Goal: Transaction & Acquisition: Purchase product/service

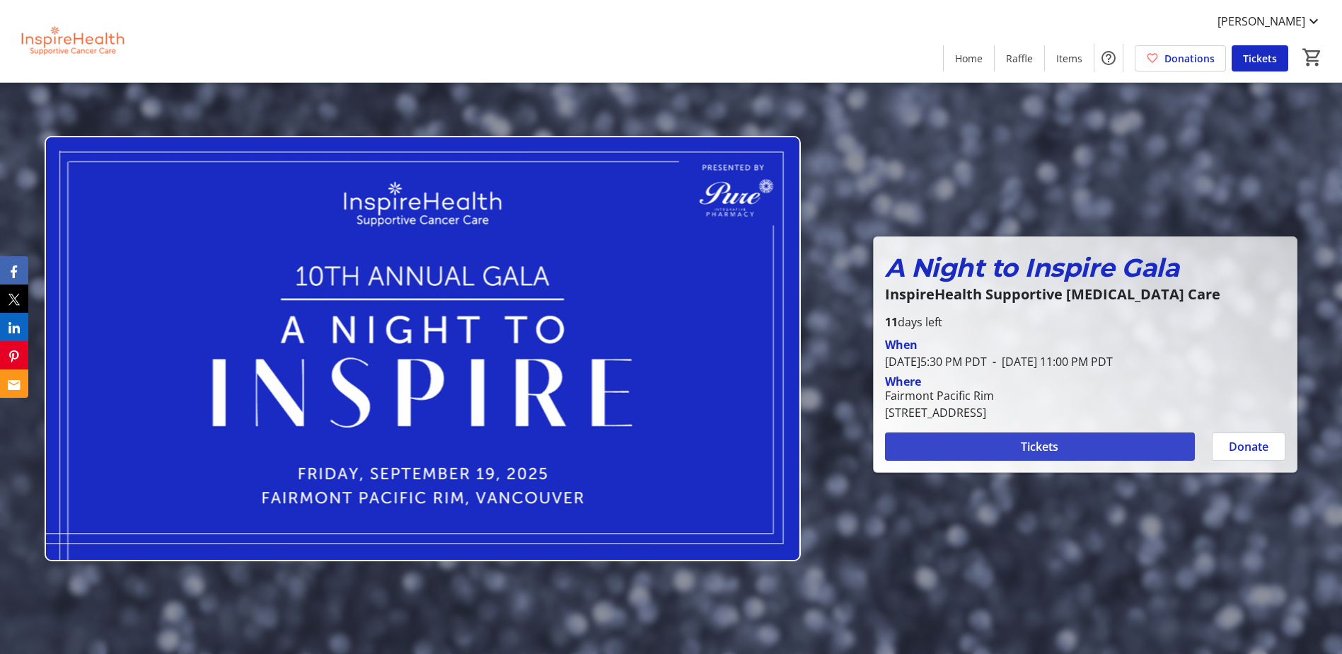
click at [1021, 451] on span "Tickets" at bounding box center [1039, 446] width 37 height 17
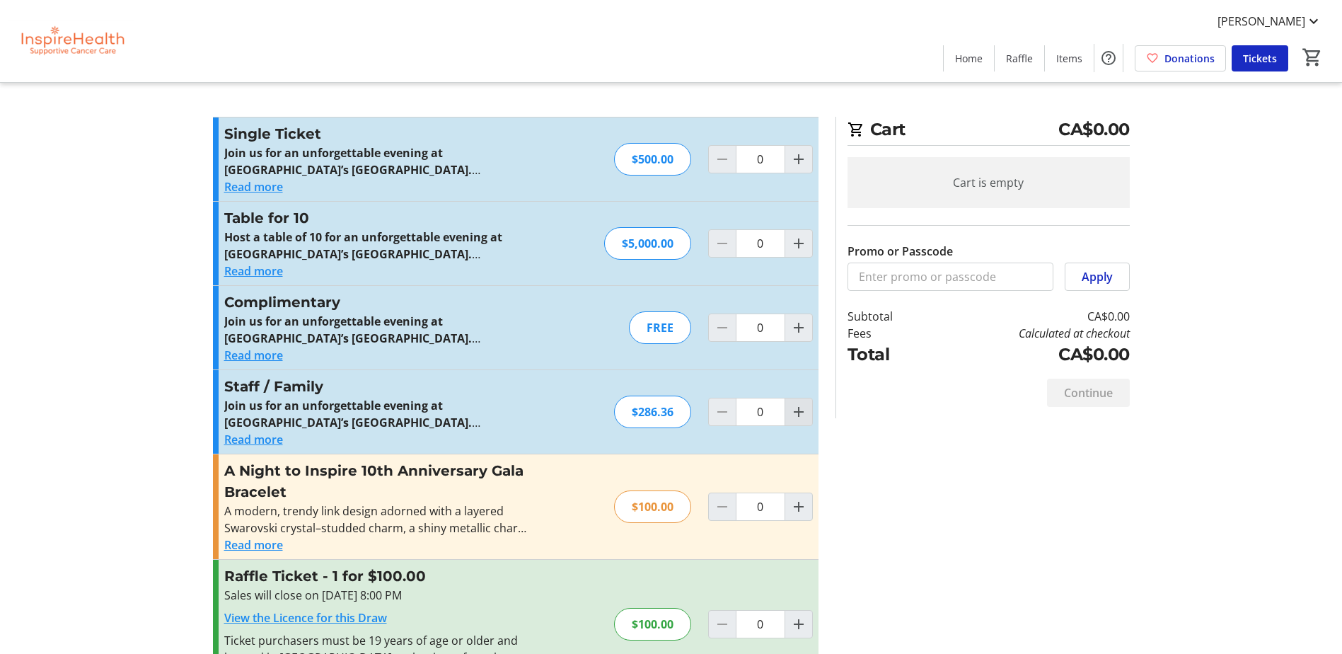
click at [801, 417] on mat-icon "Increment by one" at bounding box center [798, 411] width 17 height 17
type input "1"
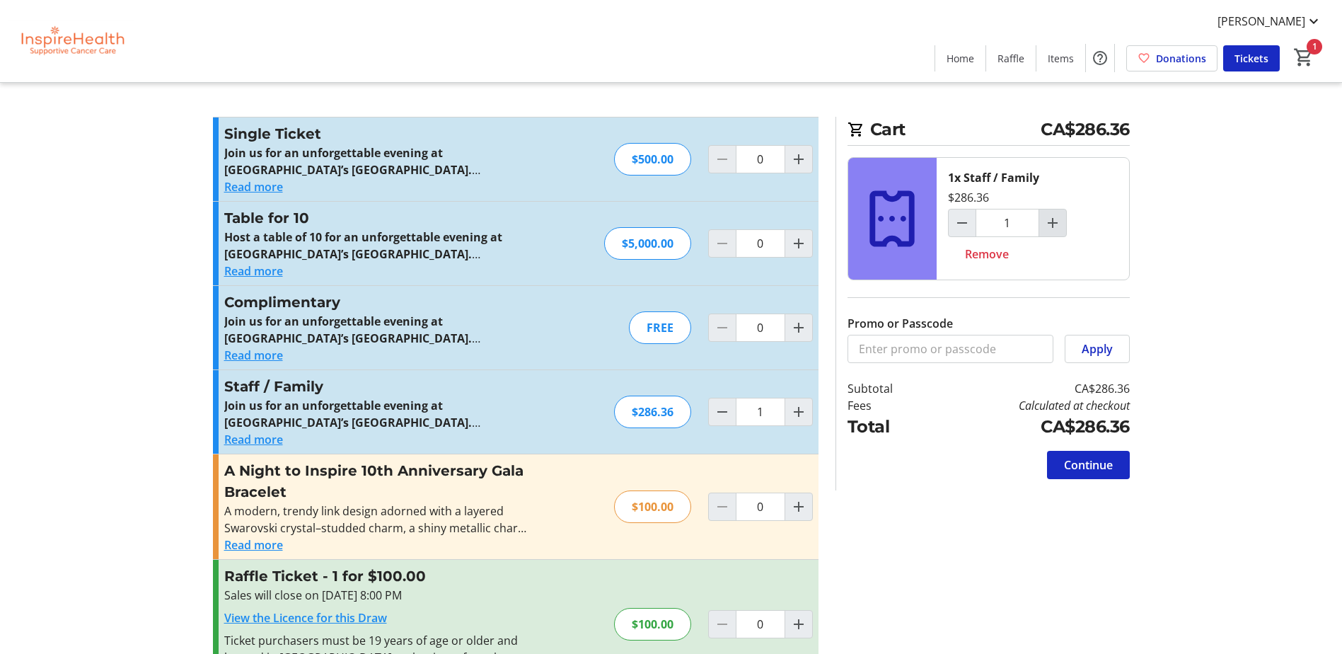
click at [1045, 223] on mat-icon "Increment by one" at bounding box center [1052, 222] width 17 height 17
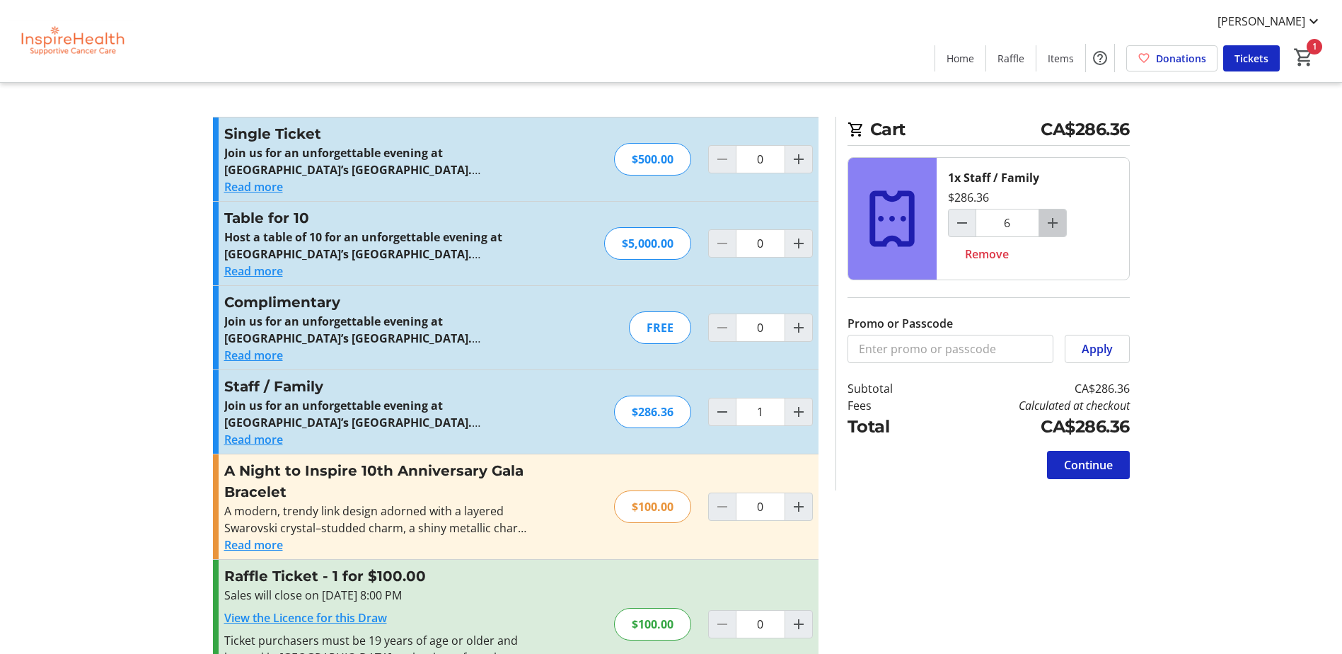
click at [1045, 223] on mat-icon "Increment by one" at bounding box center [1052, 222] width 17 height 17
type input "7"
click at [1045, 223] on mat-icon "Increment by one" at bounding box center [1052, 222] width 17 height 17
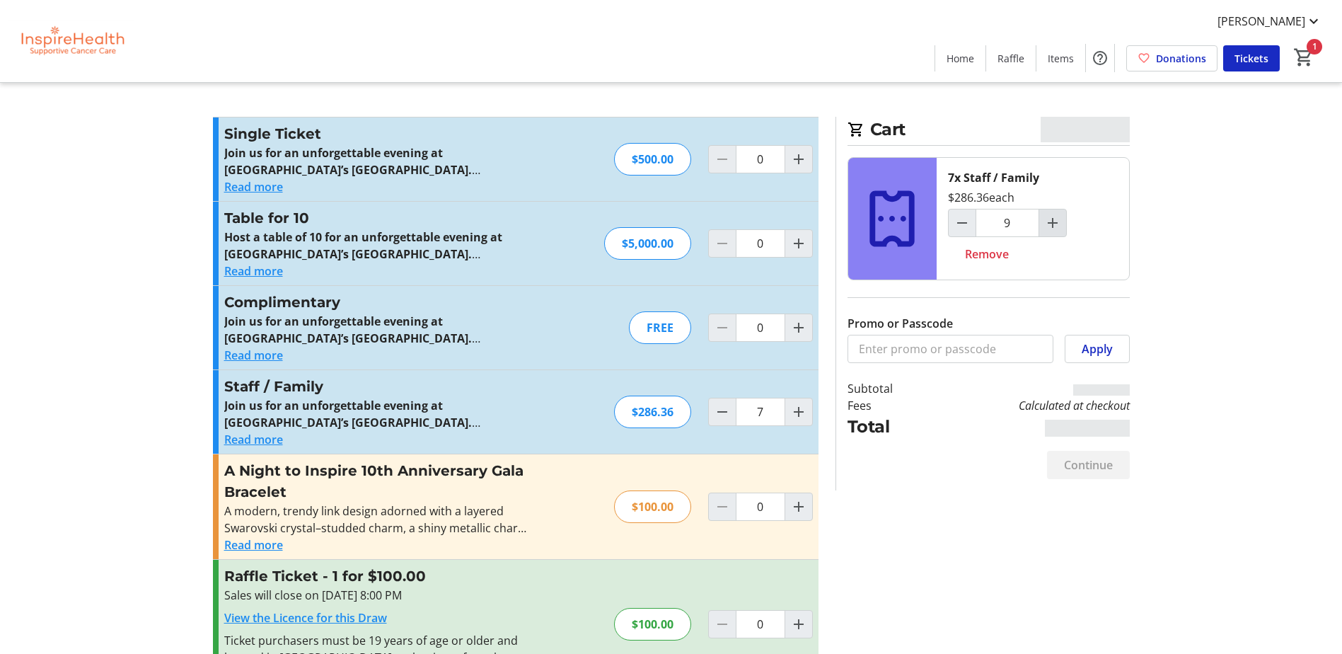
click at [1045, 223] on mat-icon "Increment by one" at bounding box center [1052, 222] width 17 height 17
type input "10"
click at [1079, 465] on span "Continue" at bounding box center [1088, 464] width 49 height 17
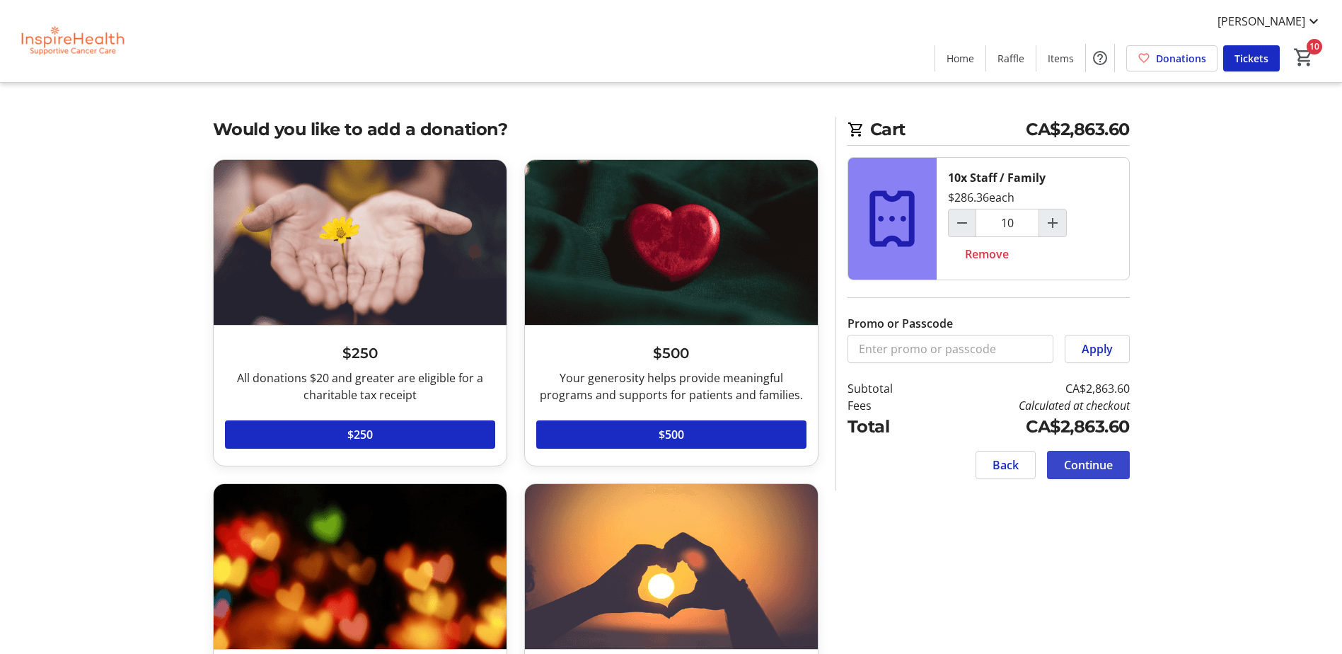
click at [1115, 466] on span at bounding box center [1088, 465] width 83 height 34
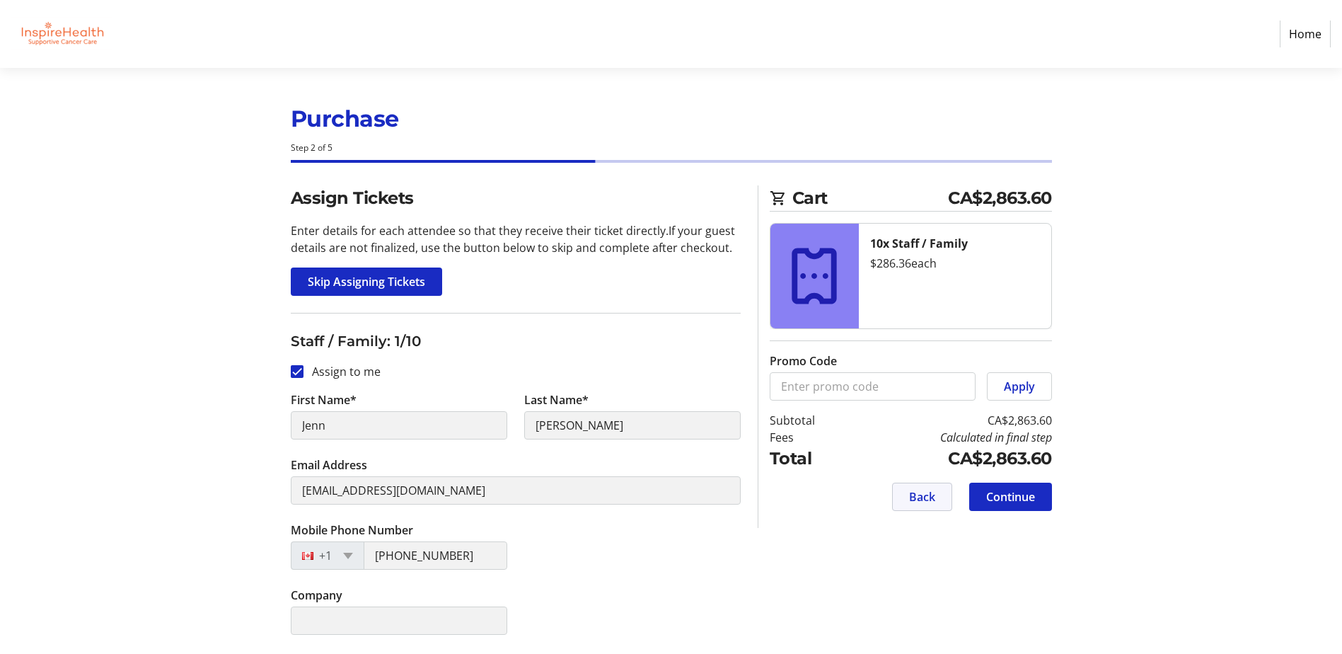
click at [920, 496] on span "Back" at bounding box center [922, 496] width 26 height 17
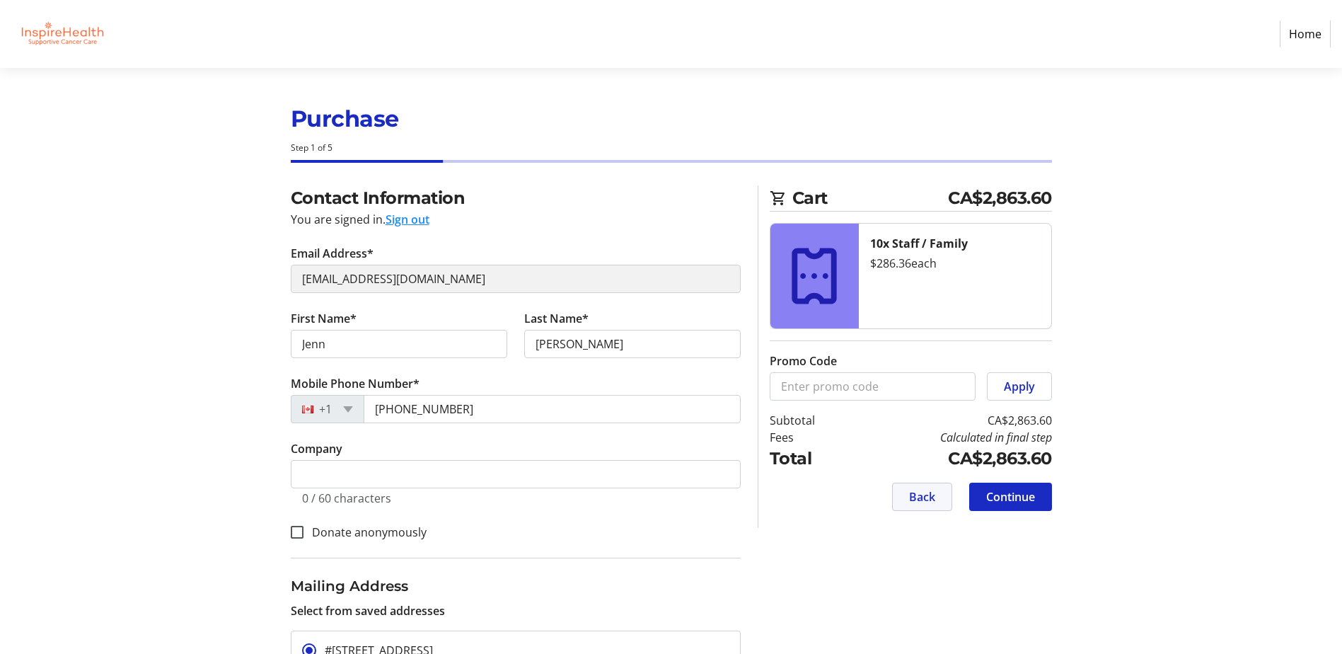
click at [932, 497] on span "Back" at bounding box center [922, 496] width 26 height 17
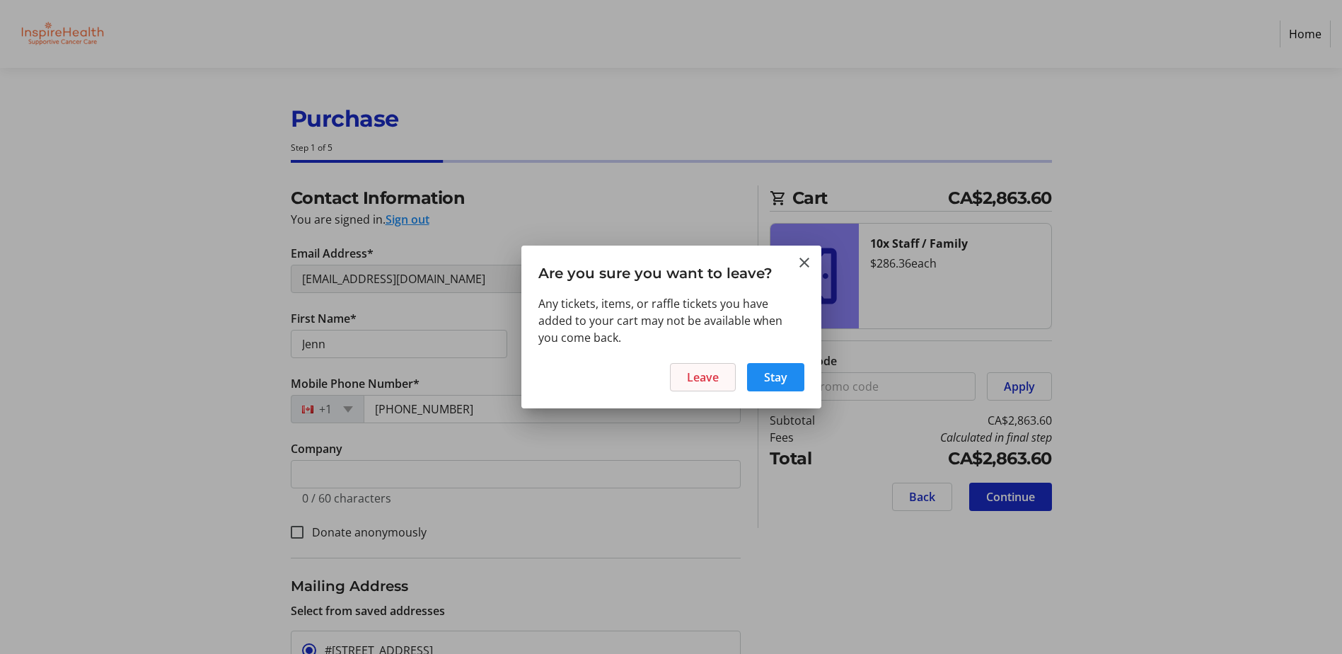
click at [705, 380] on span "Leave" at bounding box center [703, 377] width 32 height 17
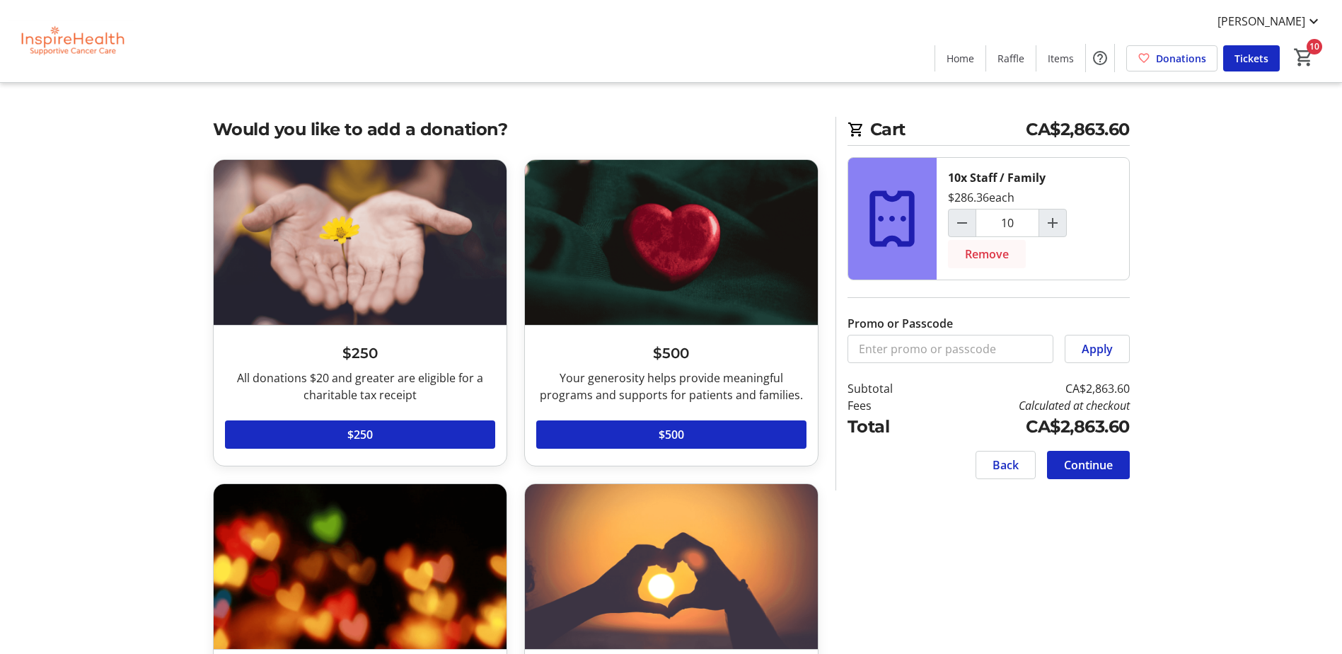
click at [986, 253] on span "Remove" at bounding box center [987, 253] width 44 height 17
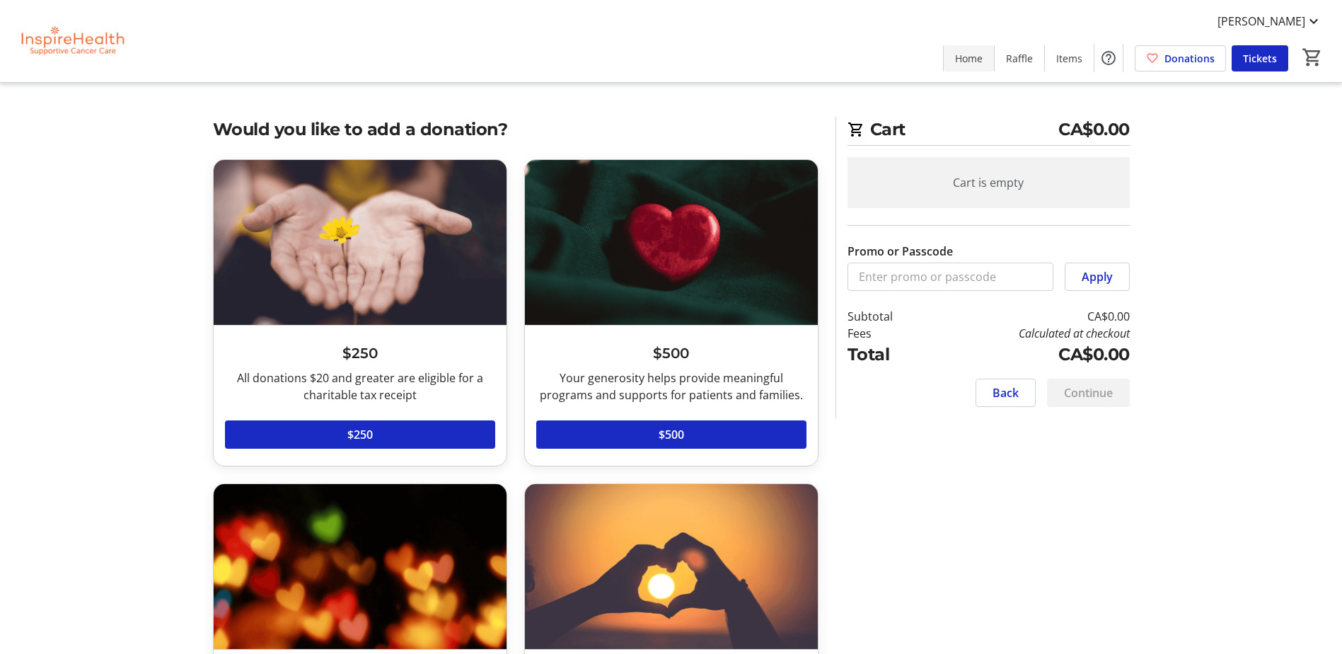
click at [982, 58] on span "Home" at bounding box center [969, 58] width 28 height 15
